Goal: Information Seeking & Learning: Learn about a topic

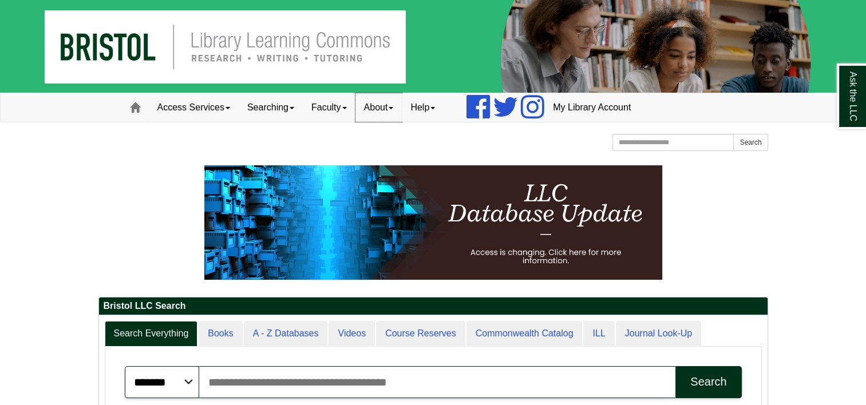
click at [394, 112] on link "About" at bounding box center [378, 107] width 47 height 29
click at [343, 104] on link "Faculty" at bounding box center [329, 107] width 53 height 29
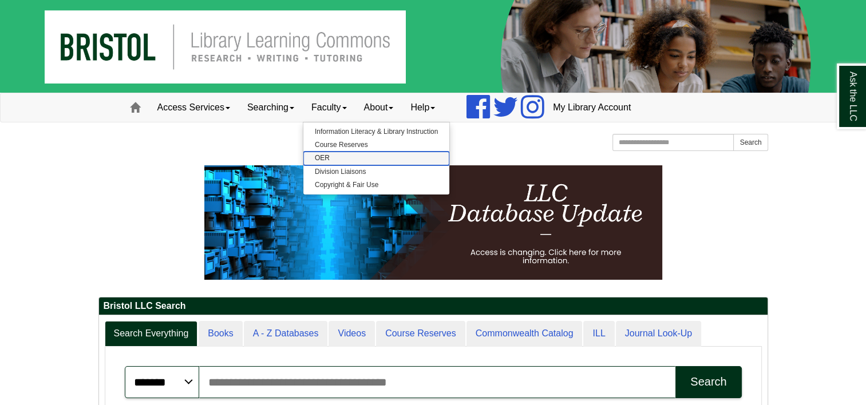
click at [329, 156] on link "OER" at bounding box center [376, 158] width 146 height 13
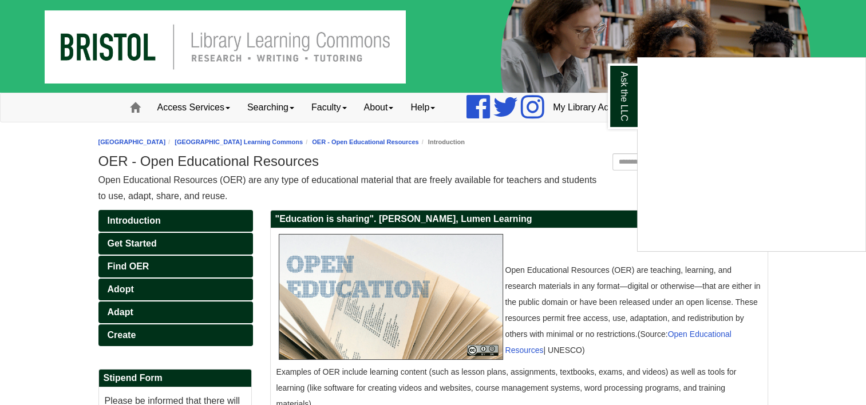
click at [348, 108] on div "Ask the LLC" at bounding box center [433, 202] width 866 height 405
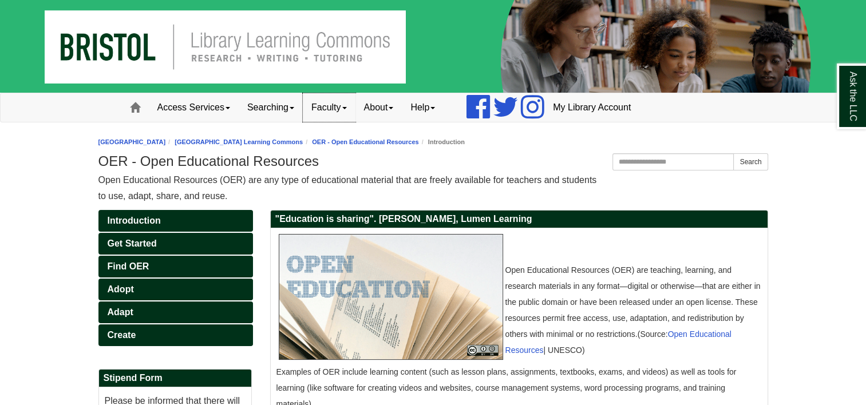
click at [352, 109] on link "Faculty" at bounding box center [329, 107] width 53 height 29
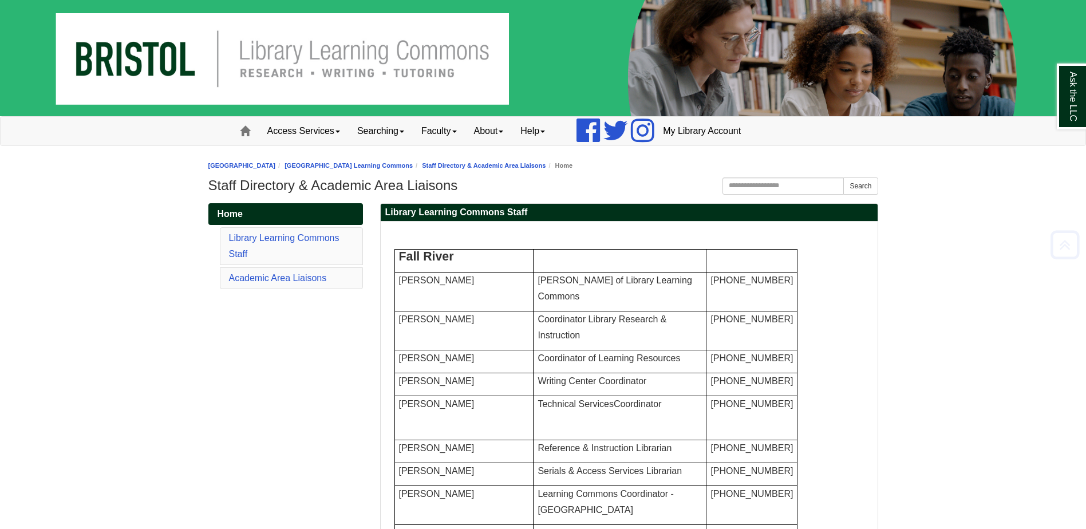
scroll to position [1427, 0]
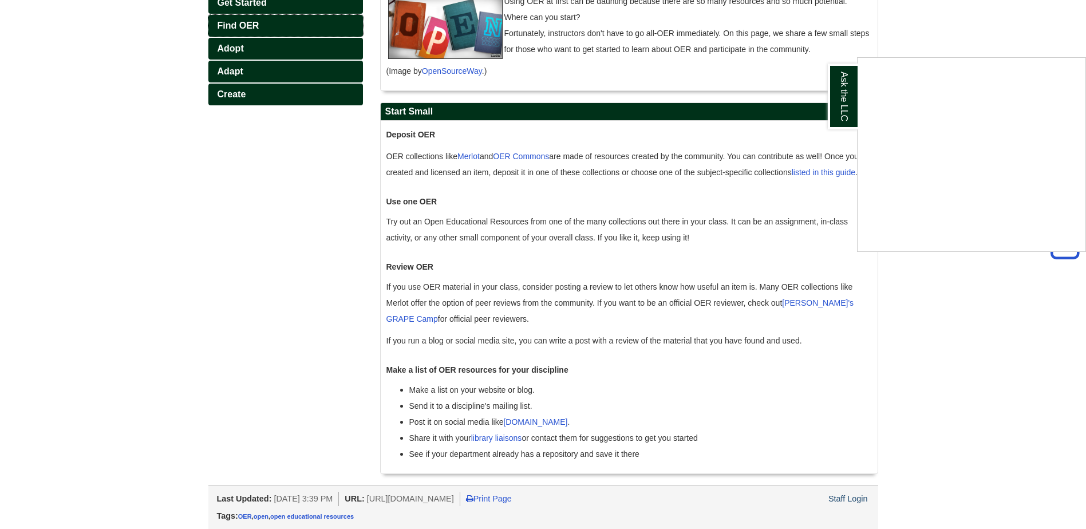
scroll to position [278, 0]
click at [969, 324] on div "Ask the LLC" at bounding box center [543, 264] width 1086 height 529
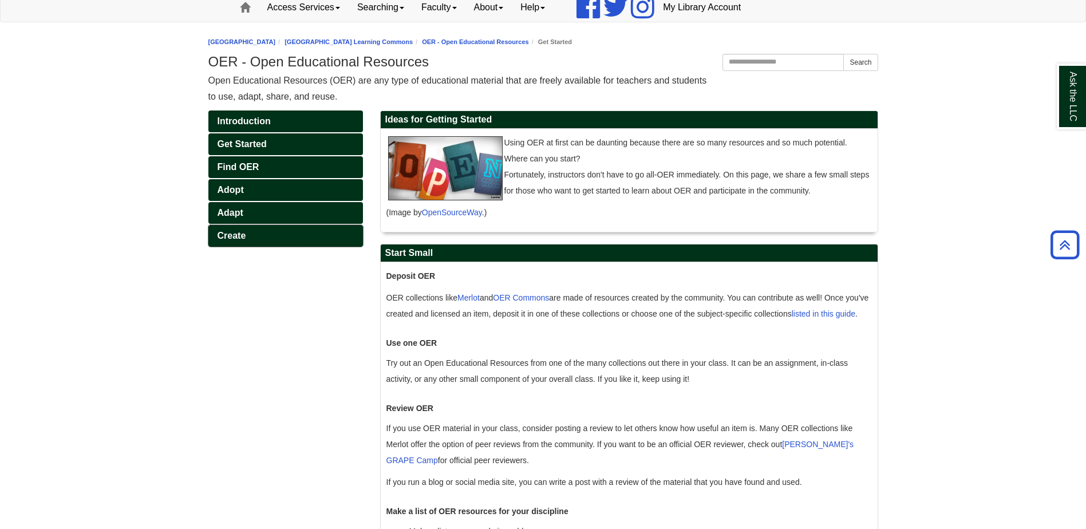
scroll to position [106, 0]
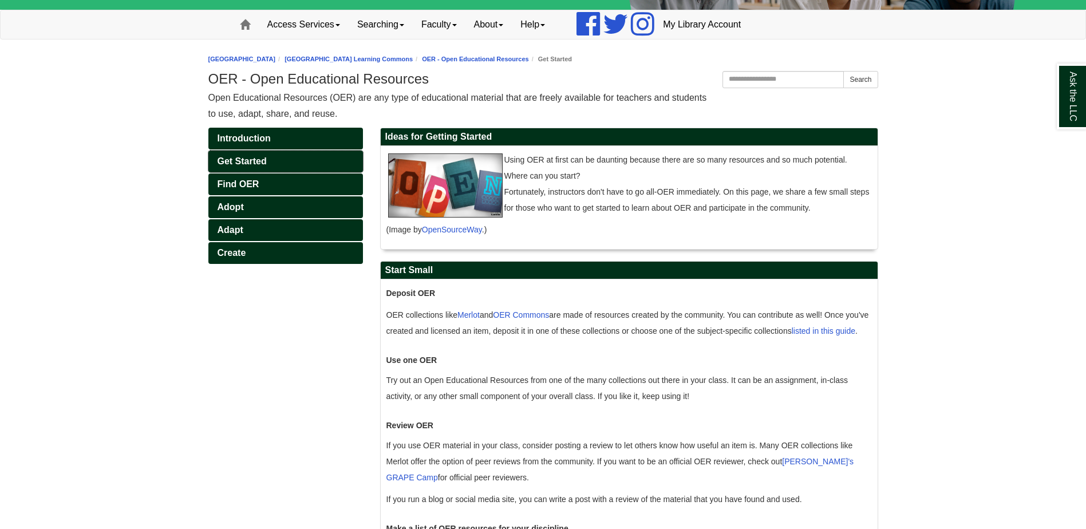
click at [254, 160] on span "Get Started" at bounding box center [241, 161] width 49 height 10
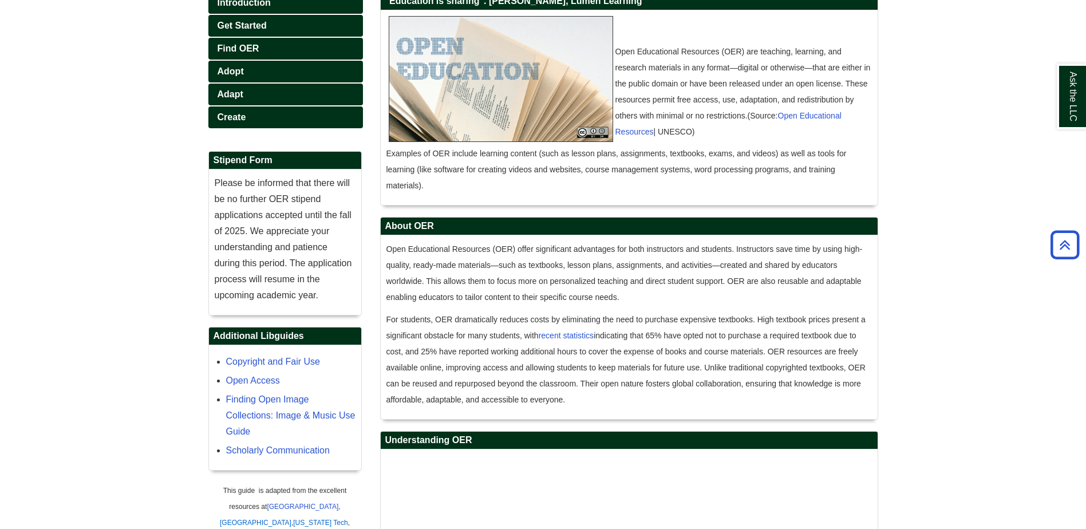
scroll to position [219, 0]
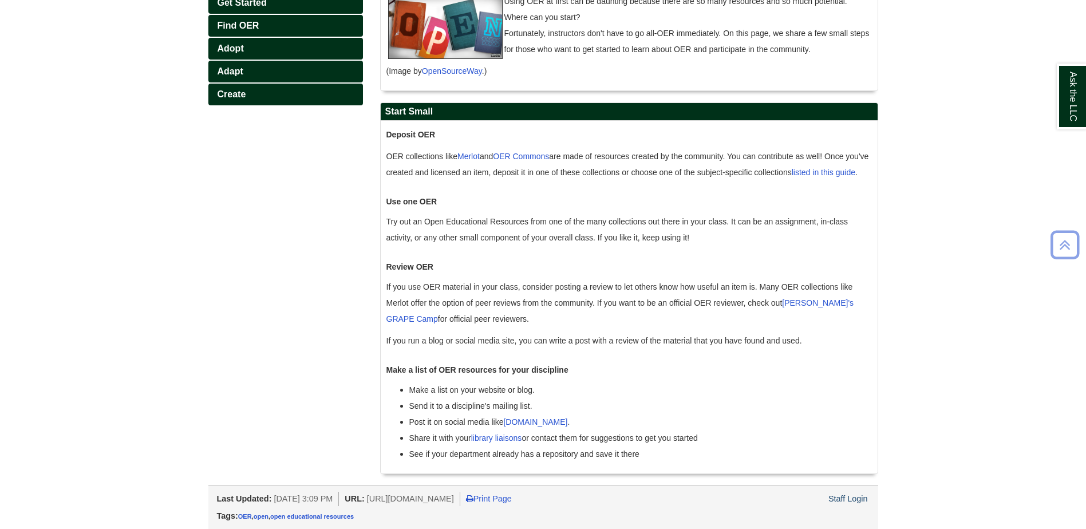
scroll to position [281, 0]
click at [256, 38] on link "Adopt" at bounding box center [285, 49] width 155 height 22
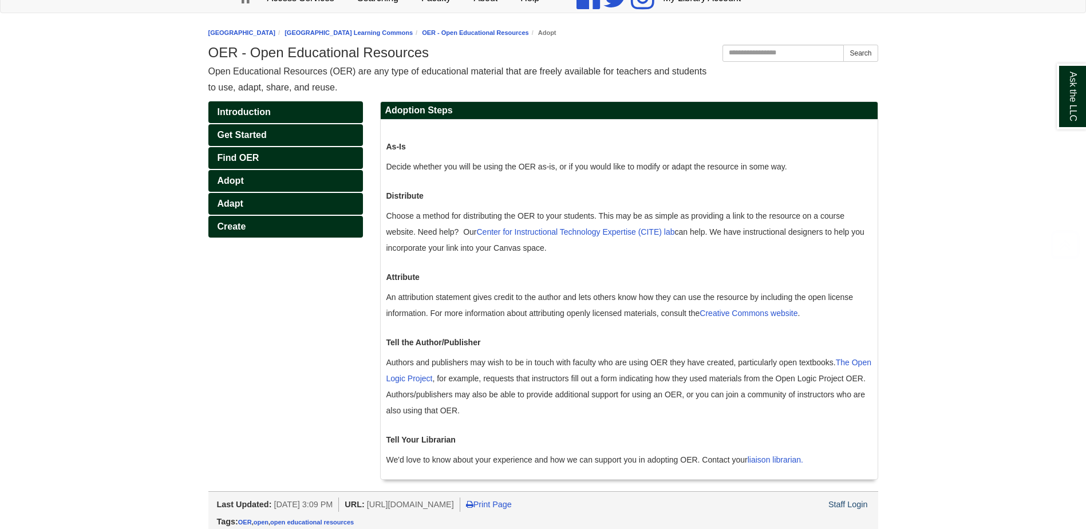
scroll to position [138, 0]
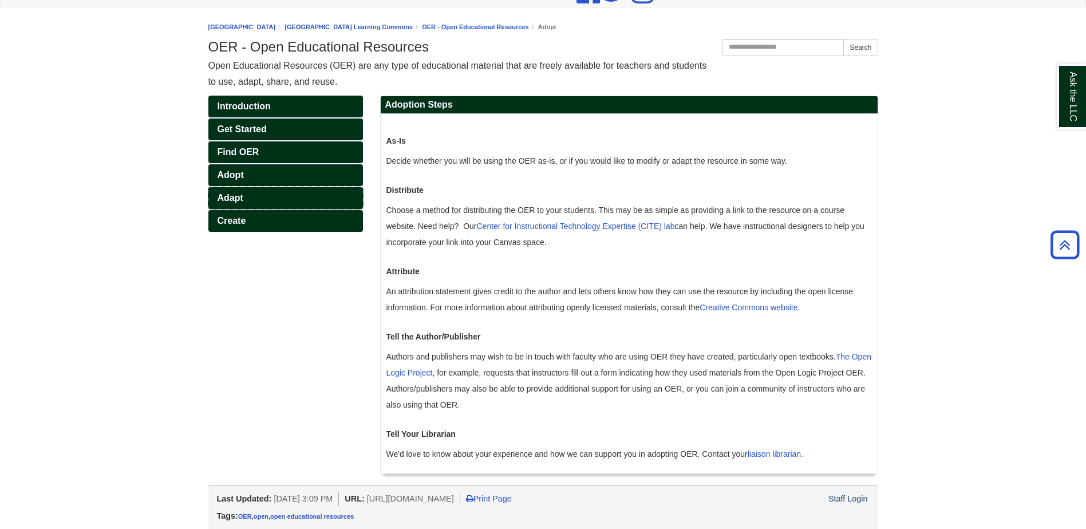
click at [240, 189] on link "Adapt" at bounding box center [285, 198] width 155 height 22
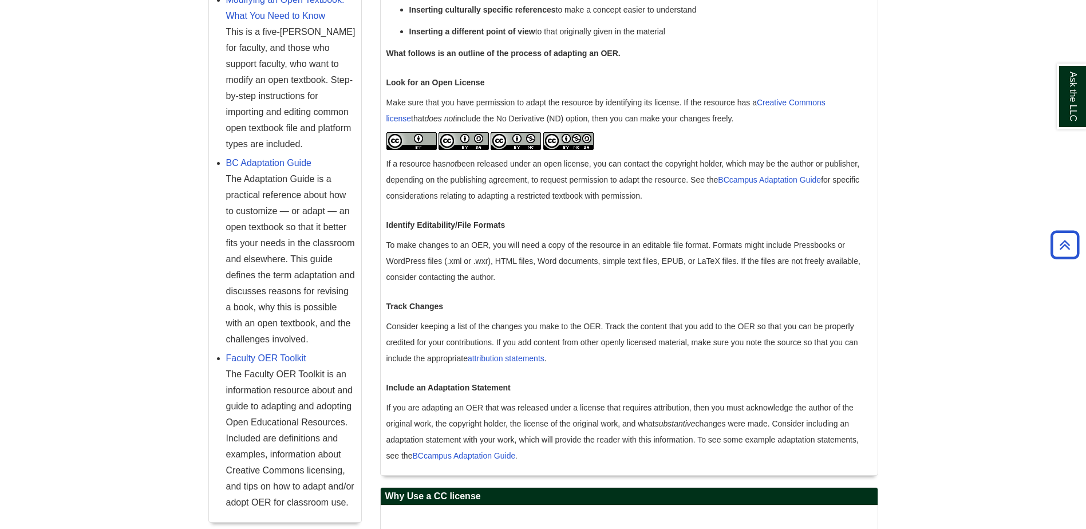
scroll to position [142, 0]
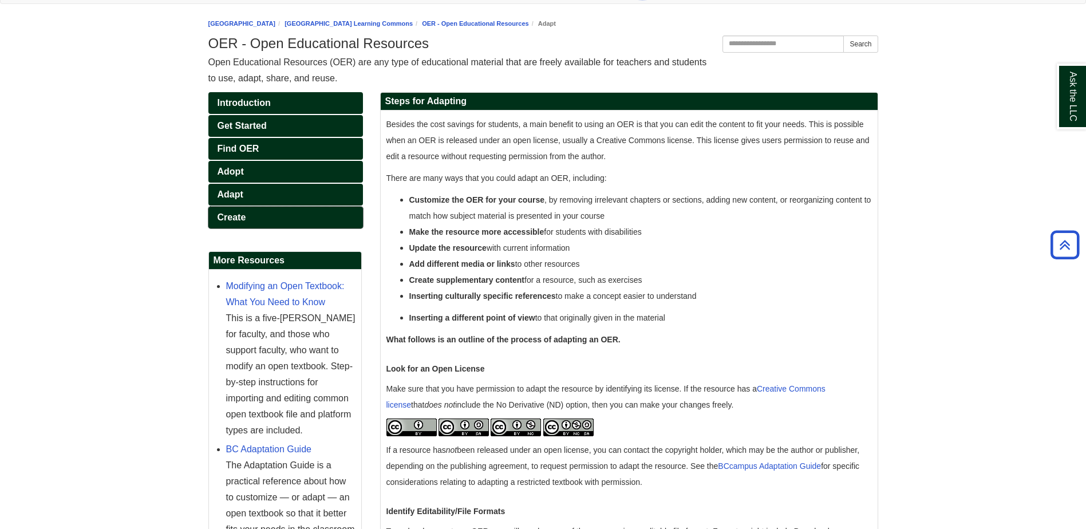
click at [233, 215] on span "Create" at bounding box center [231, 217] width 29 height 10
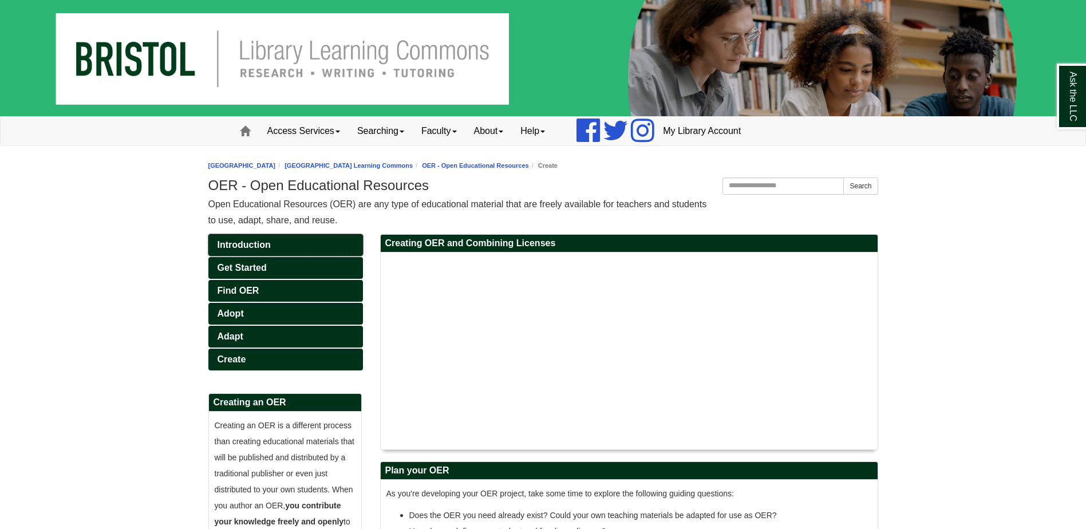
click at [246, 244] on span "Introduction" at bounding box center [243, 245] width 53 height 10
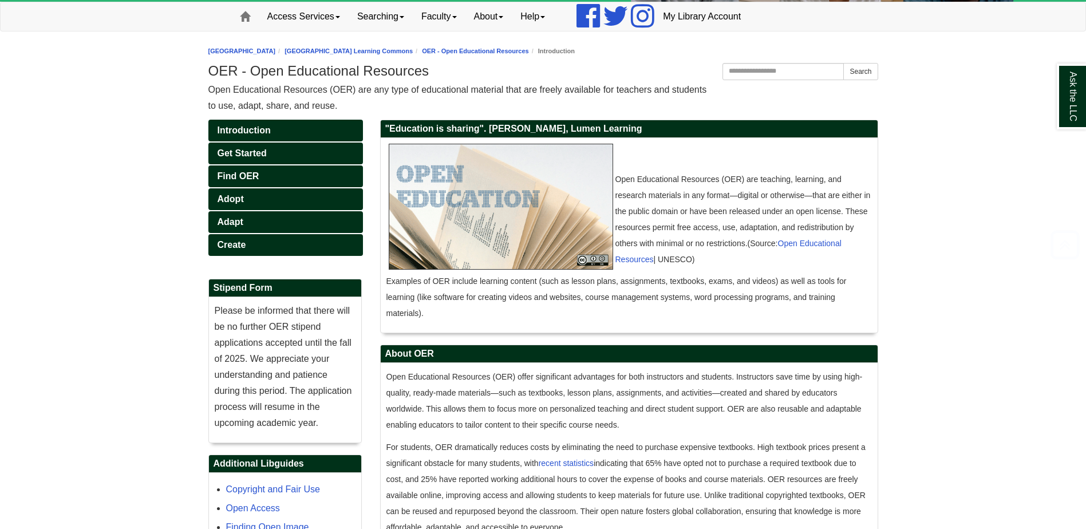
scroll to position [172, 0]
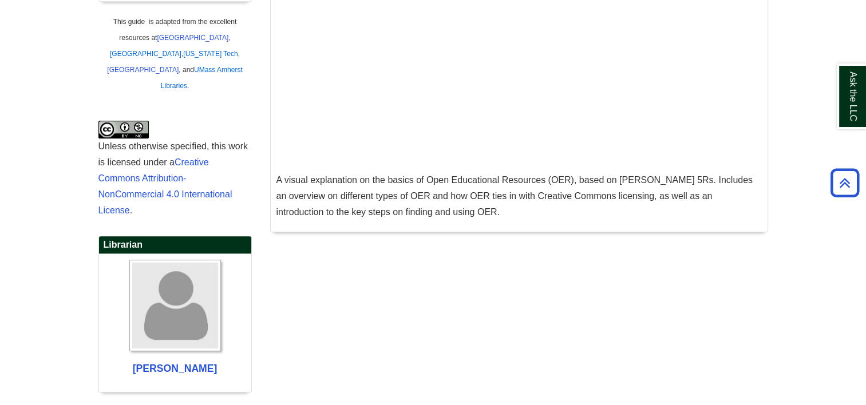
scroll to position [629, 0]
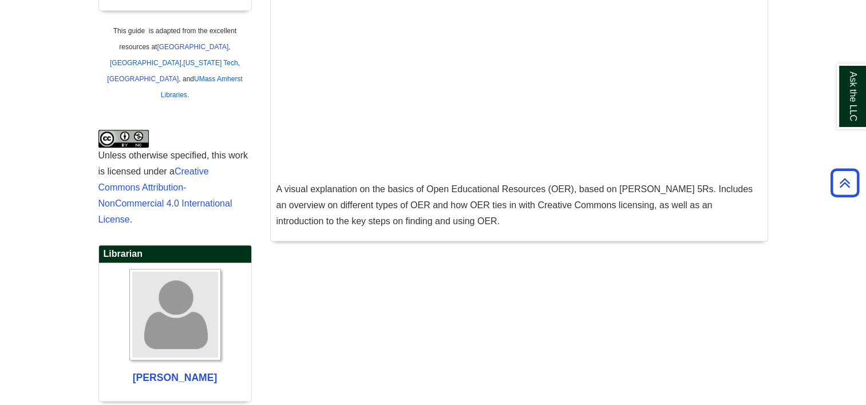
scroll to position [602, 0]
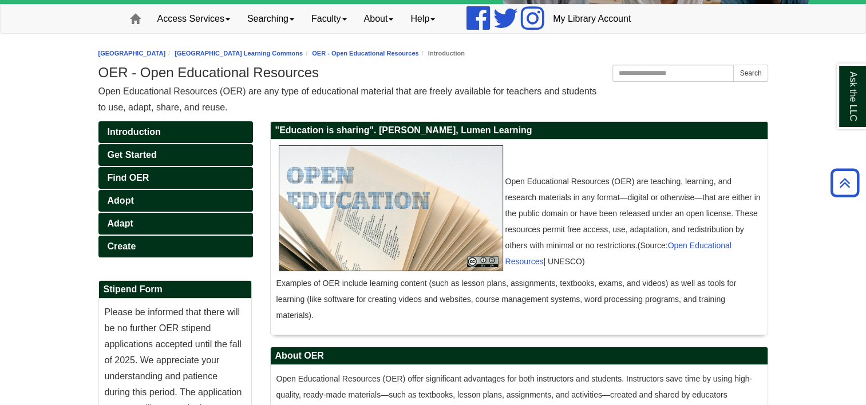
scroll to position [87, 0]
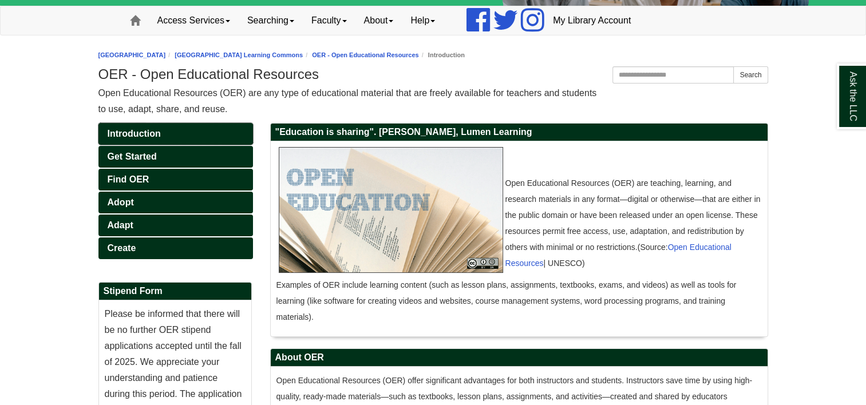
click at [159, 130] on span "Introduction" at bounding box center [134, 134] width 53 height 10
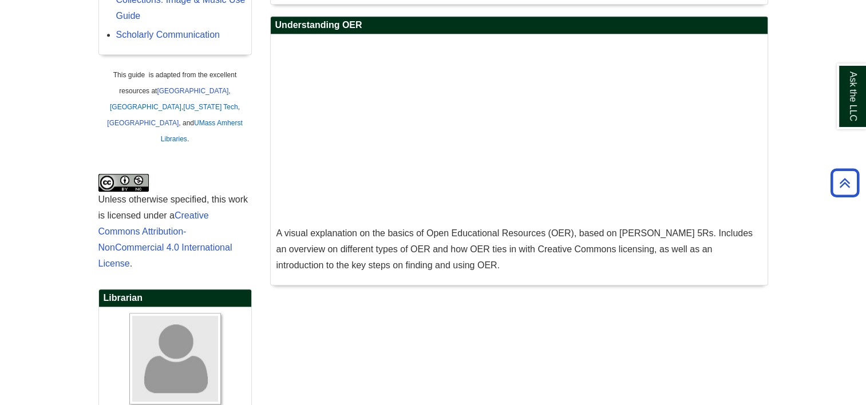
scroll to position [659, 0]
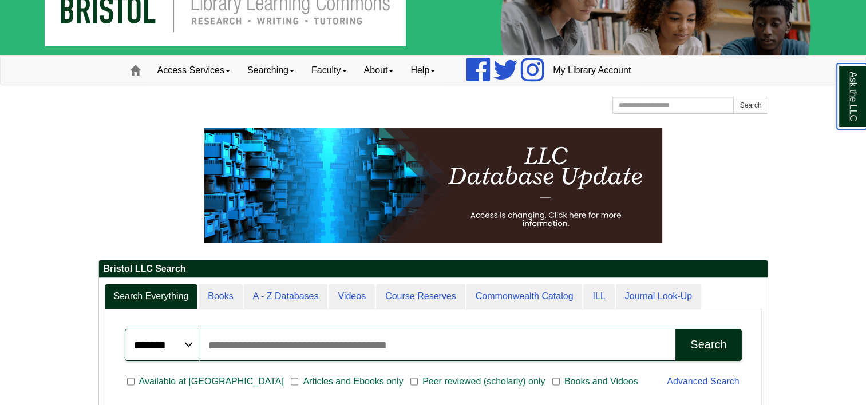
scroll to position [57, 0]
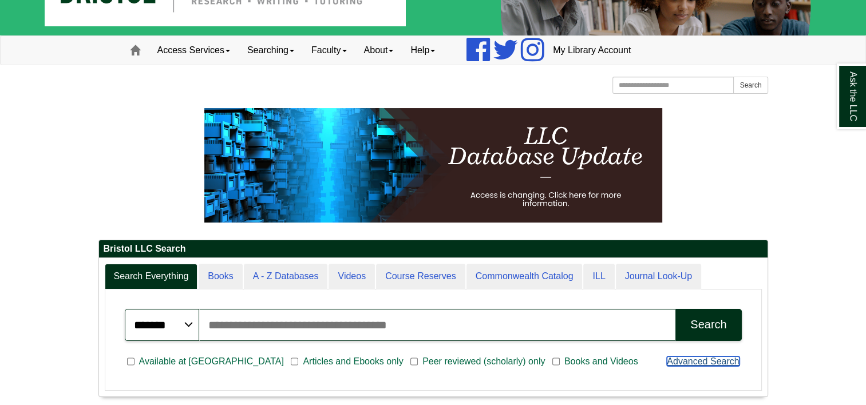
click at [696, 365] on link "Advanced Search" at bounding box center [703, 362] width 72 height 10
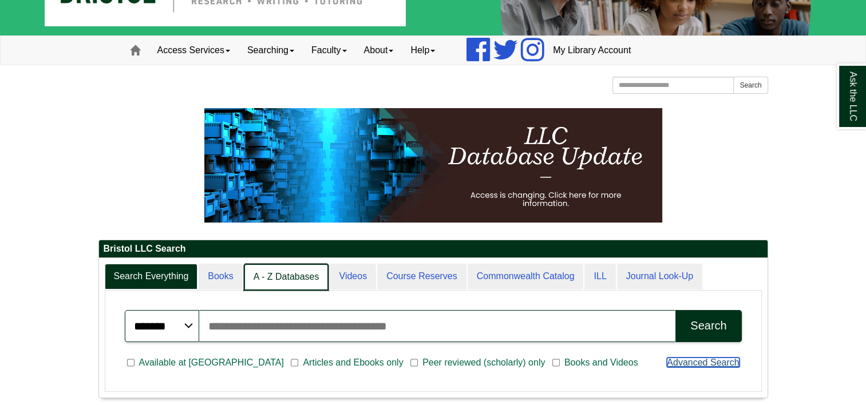
scroll to position [6, 5]
click at [284, 284] on link "A - Z Databases" at bounding box center [286, 277] width 85 height 27
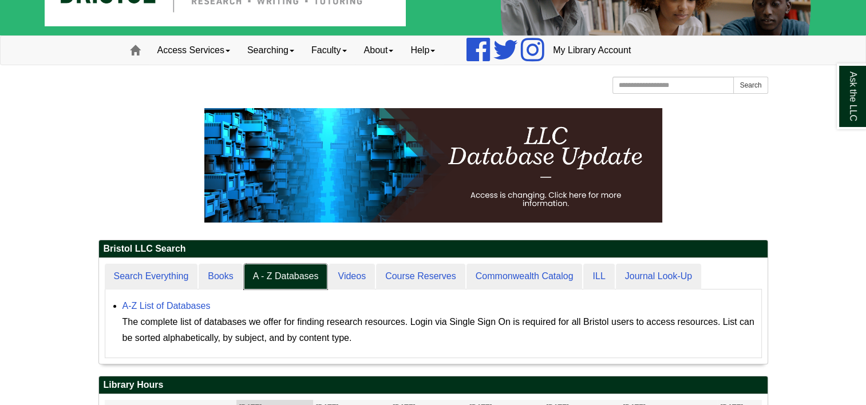
scroll to position [105, 668]
click at [180, 309] on link "A-Z List of Databases" at bounding box center [166, 306] width 88 height 10
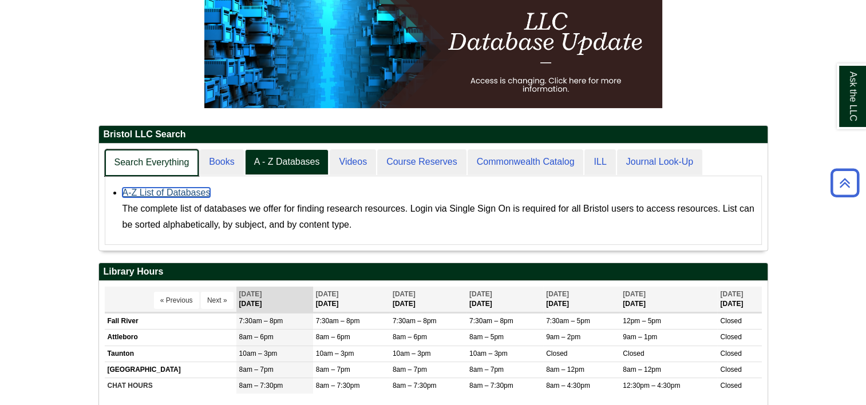
scroll to position [106, 668]
click at [175, 164] on link "Search Everything" at bounding box center [152, 162] width 94 height 27
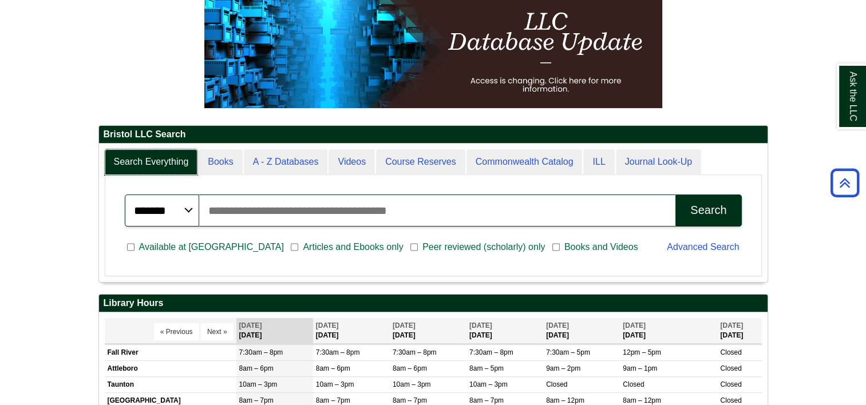
scroll to position [137, 668]
click at [254, 217] on input "Search articles, books, journals & more" at bounding box center [437, 211] width 477 height 32
paste input "**********"
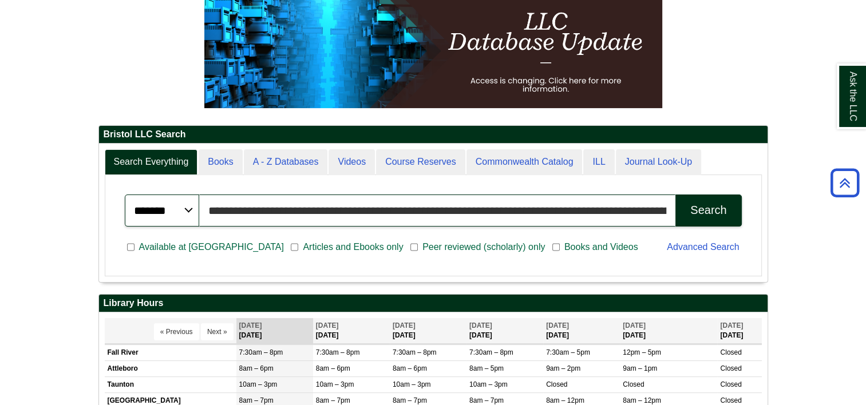
scroll to position [0, 146]
type input "**********"
click at [676, 195] on button "Search" at bounding box center [709, 211] width 66 height 32
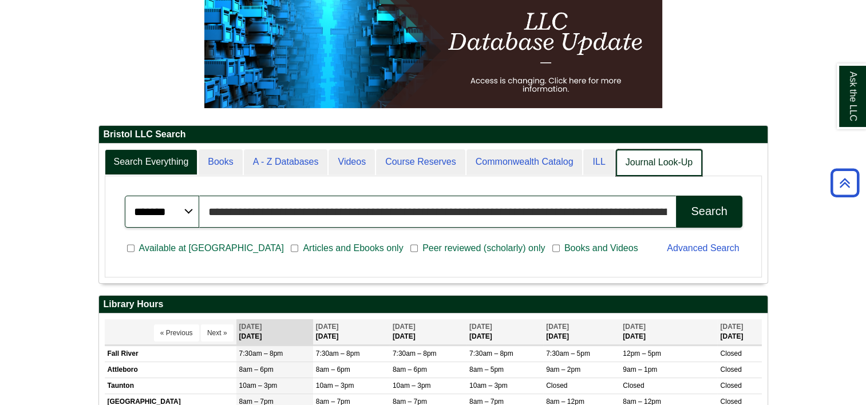
scroll to position [6, 5]
click at [649, 163] on link "Journal Look-Up" at bounding box center [659, 162] width 86 height 27
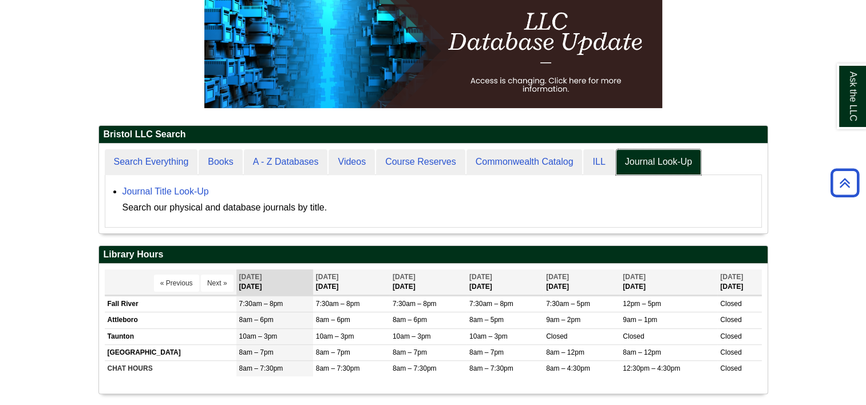
scroll to position [89, 668]
click at [186, 191] on link "Journal Title Look-Up" at bounding box center [165, 192] width 86 height 10
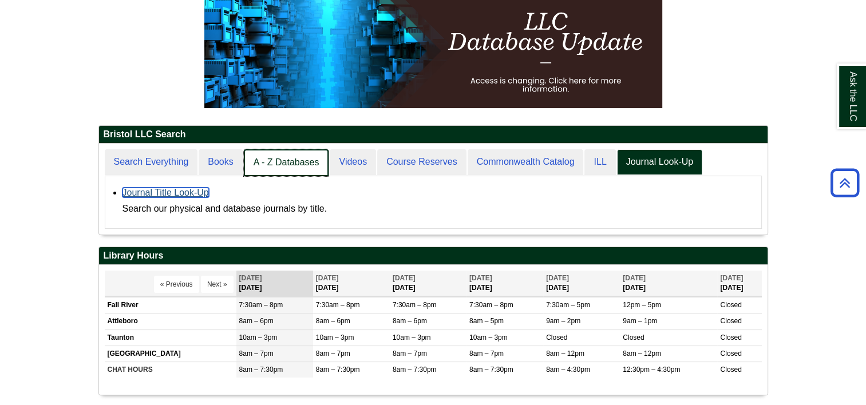
scroll to position [90, 668]
click at [266, 163] on link "A - Z Databases" at bounding box center [286, 162] width 85 height 27
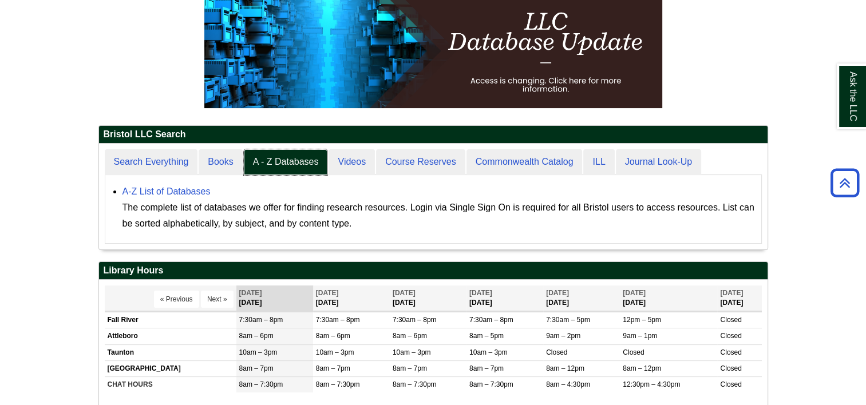
scroll to position [105, 668]
click at [169, 192] on link "A-Z List of Databases" at bounding box center [166, 192] width 88 height 10
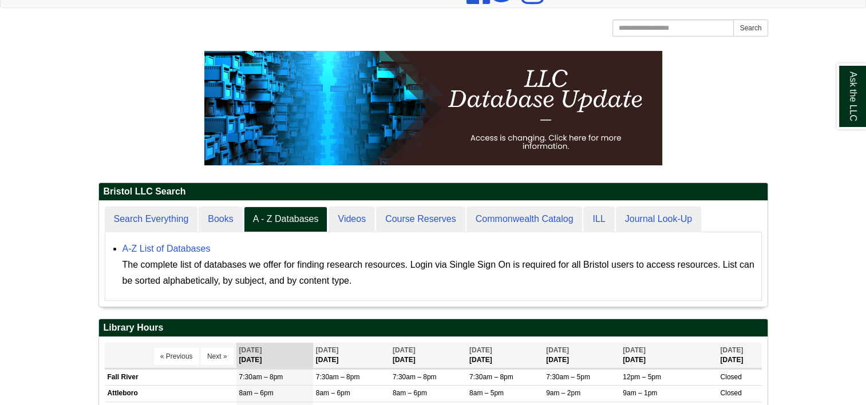
scroll to position [0, 0]
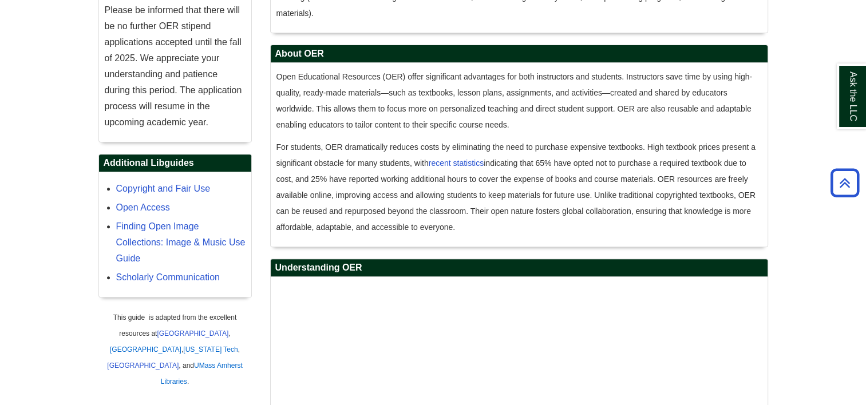
scroll to position [373, 0]
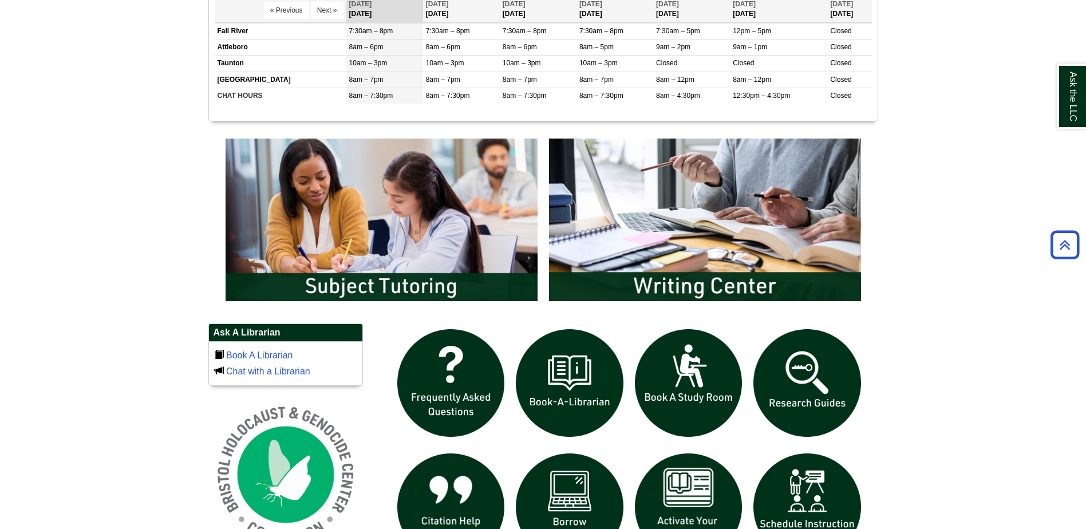
scroll to position [572, 0]
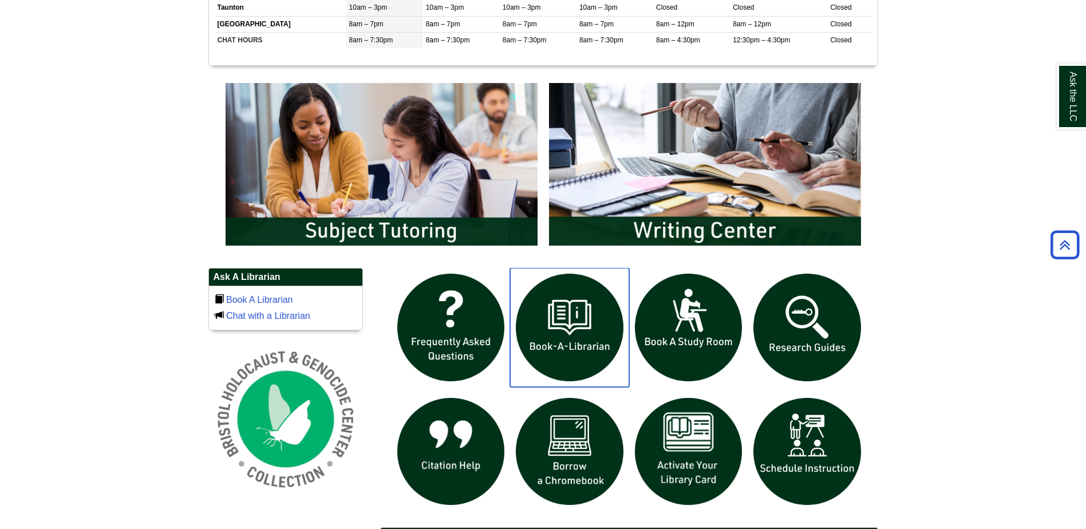
click at [569, 343] on img "slideshow" at bounding box center [569, 327] width 119 height 119
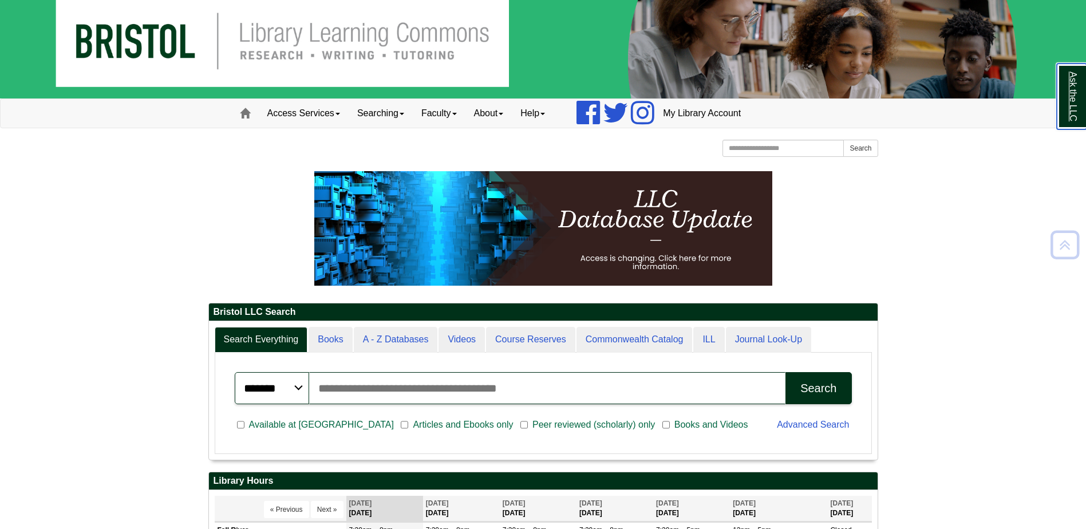
scroll to position [0, 0]
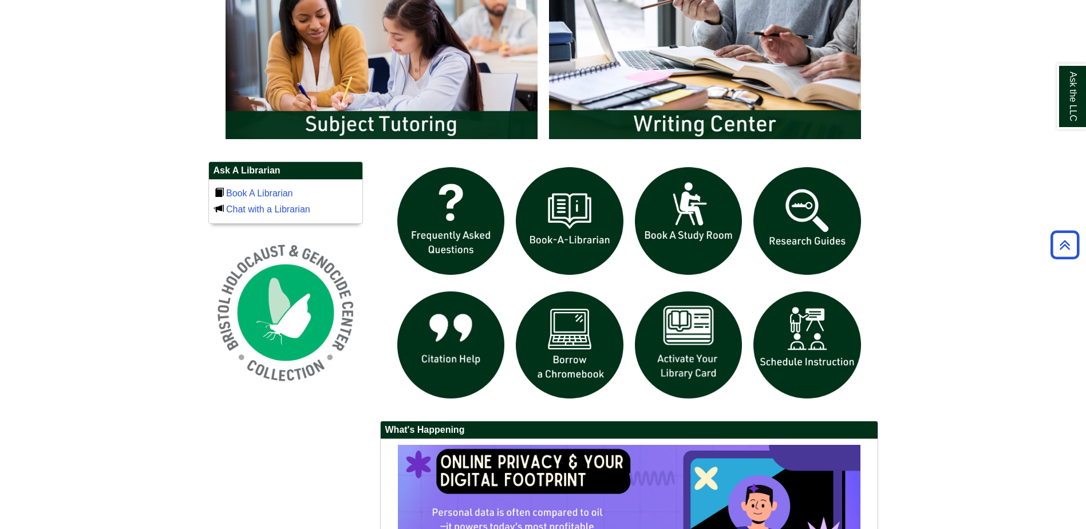
scroll to position [687, 0]
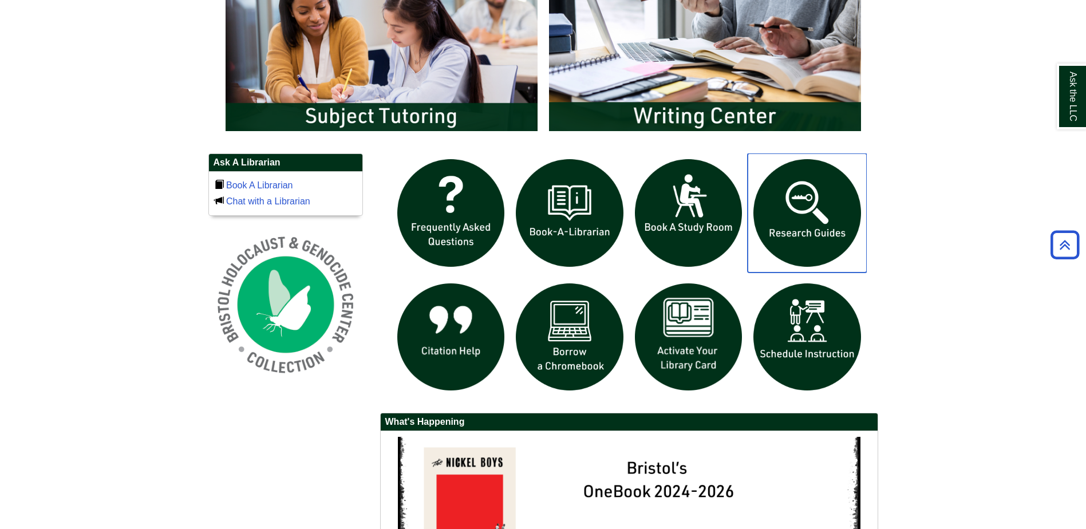
click at [807, 226] on img "slideshow" at bounding box center [806, 212] width 119 height 119
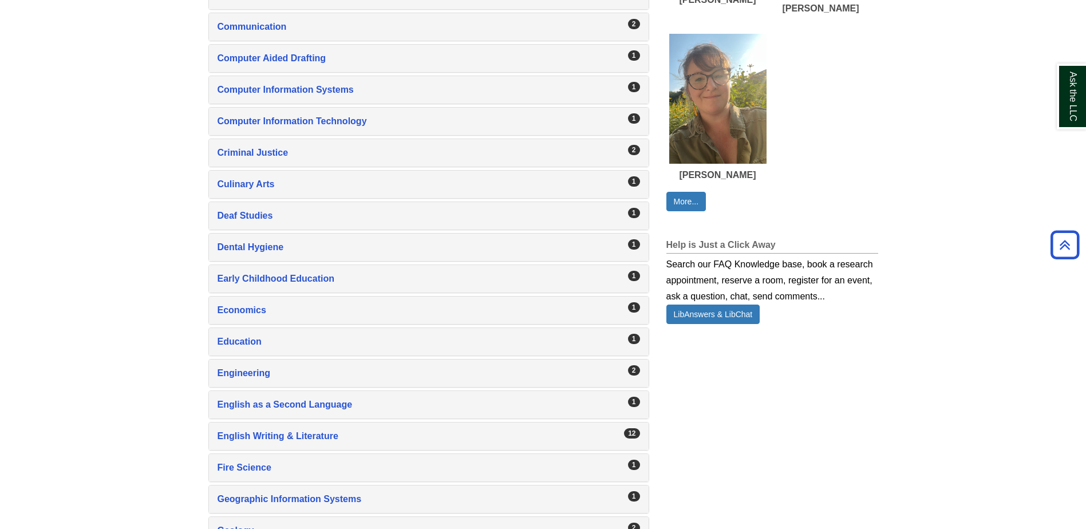
scroll to position [916, 0]
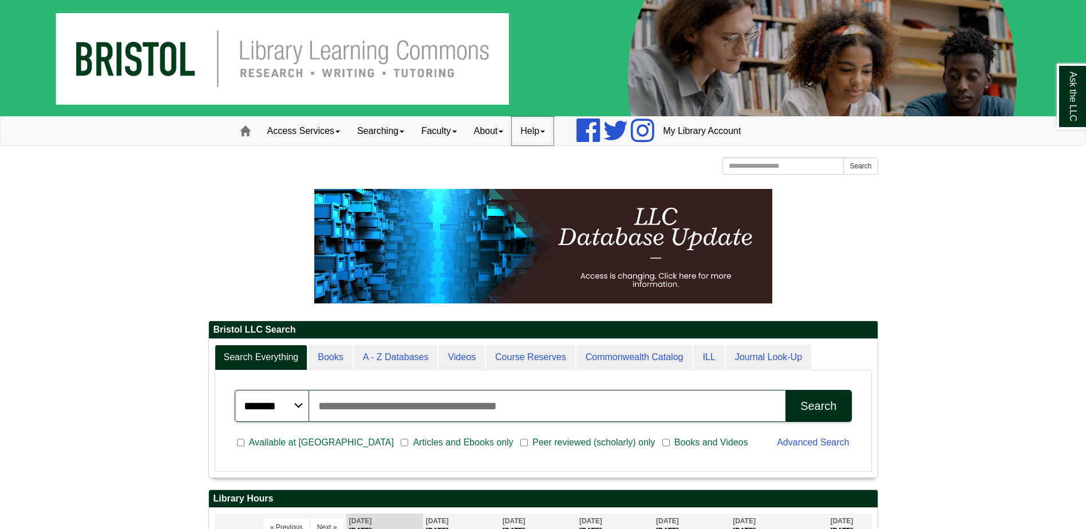
click at [541, 131] on link "Help" at bounding box center [533, 131] width 42 height 29
click at [509, 137] on link "About" at bounding box center [488, 131] width 47 height 29
click at [520, 181] on link "Staff Directory" at bounding box center [512, 182] width 92 height 13
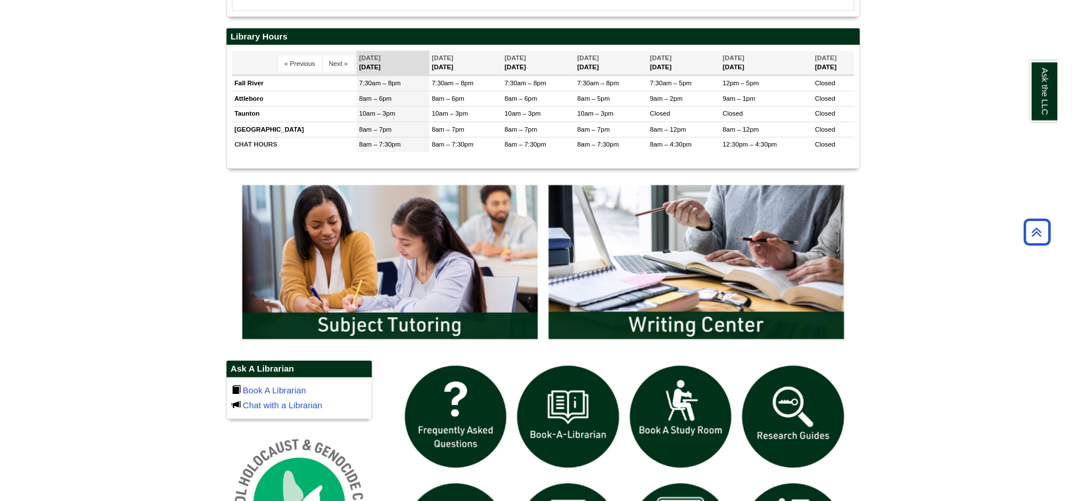
scroll to position [515, 0]
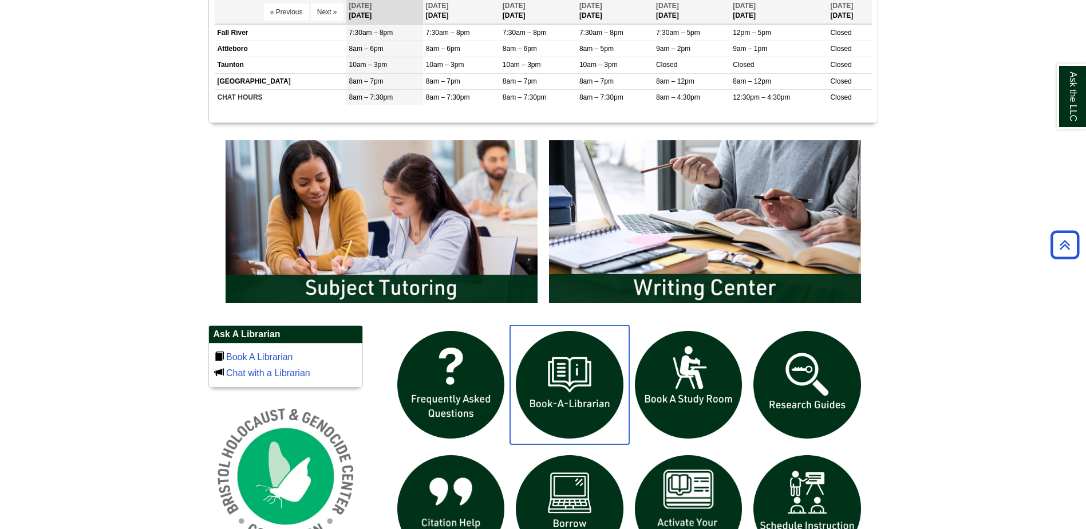
click at [570, 375] on img "slideshow" at bounding box center [569, 384] width 119 height 119
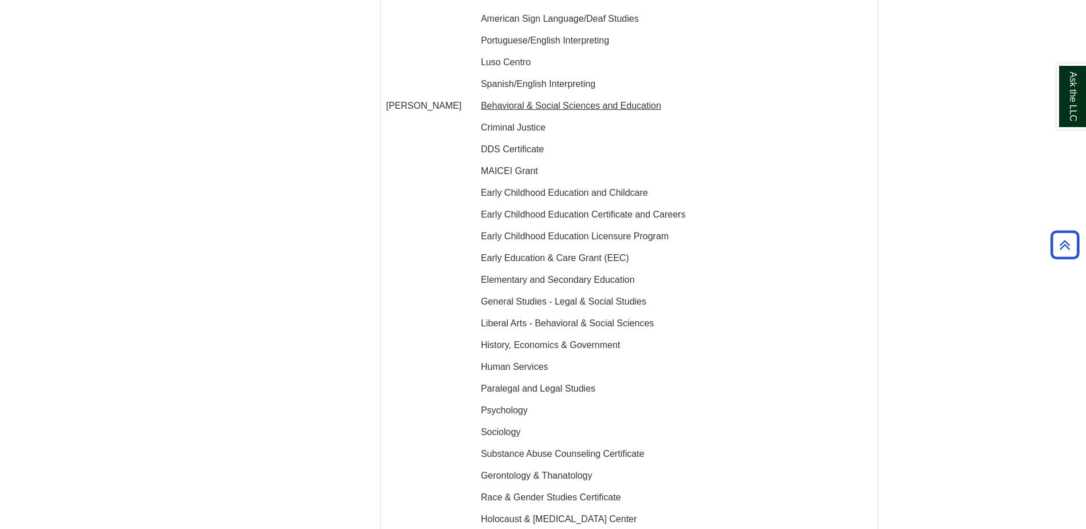
scroll to position [1431, 0]
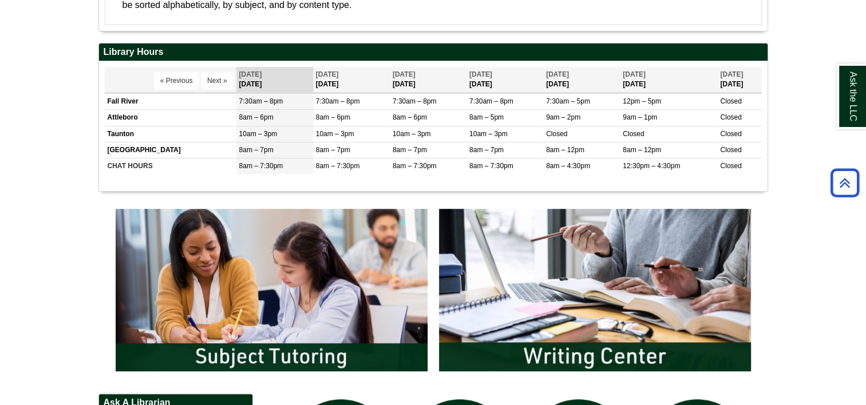
scroll to position [401, 0]
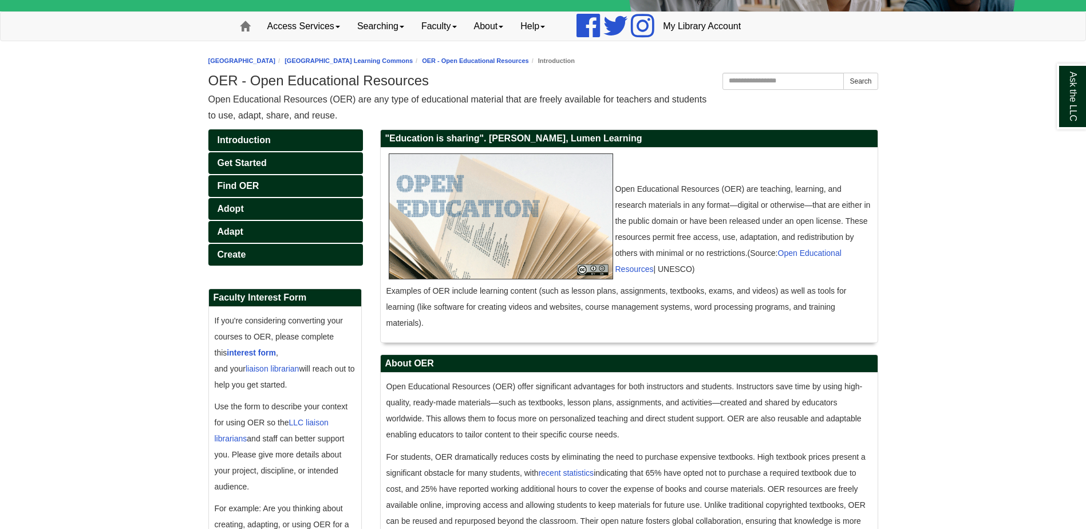
scroll to position [114, 0]
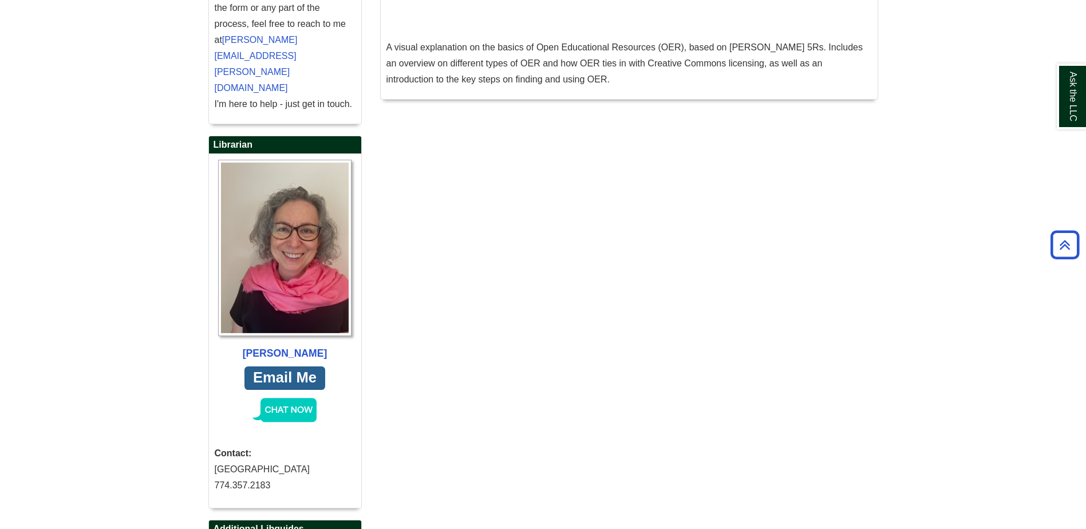
scroll to position [801, 0]
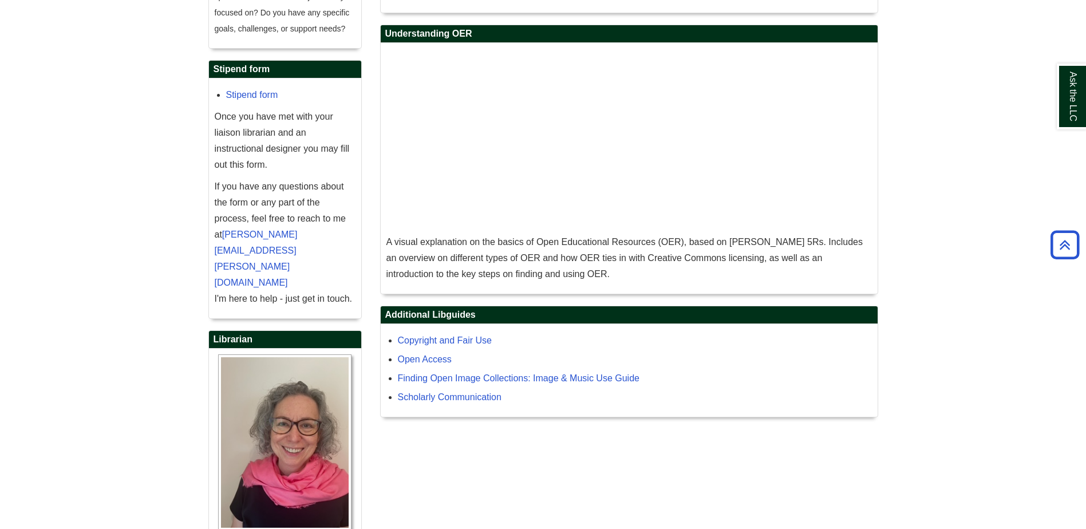
scroll to position [676, 0]
